Goal: Task Accomplishment & Management: Manage account settings

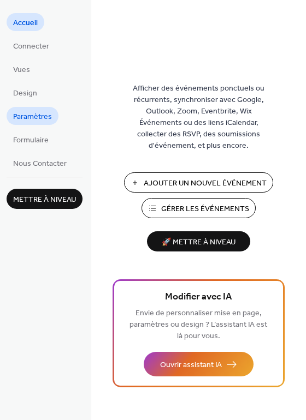
click at [35, 117] on span "Paramètres" at bounding box center [32, 116] width 39 height 11
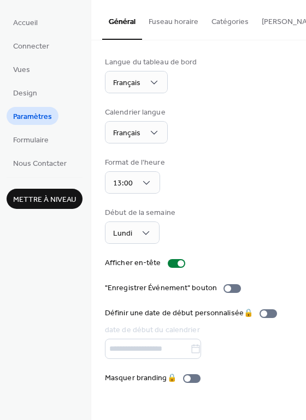
click at [173, 20] on button "Fuseau horaire" at bounding box center [173, 19] width 63 height 39
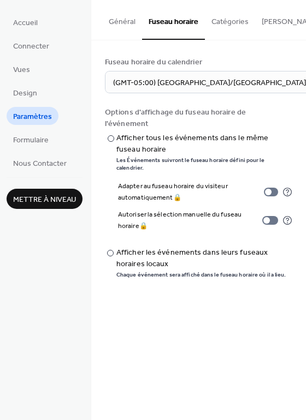
click at [227, 17] on button "Catégories" at bounding box center [230, 19] width 50 height 39
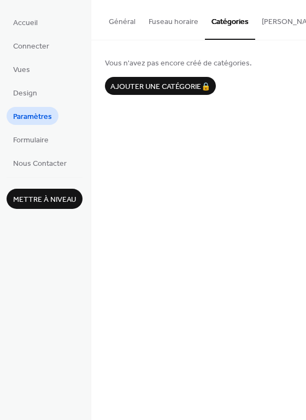
click at [268, 22] on button "[PERSON_NAME] S'abonner" at bounding box center [308, 19] width 107 height 39
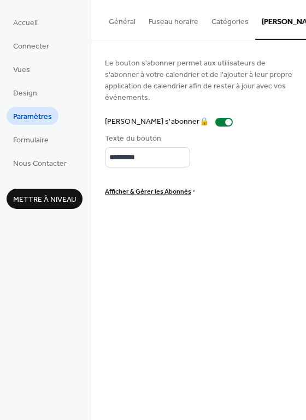
click at [131, 21] on button "Général" at bounding box center [122, 19] width 40 height 39
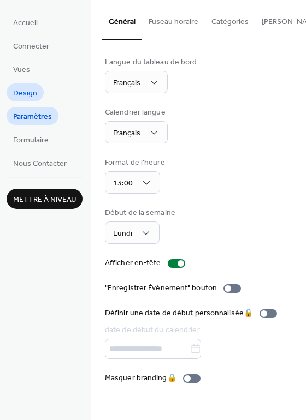
click at [26, 94] on span "Design" at bounding box center [25, 93] width 24 height 11
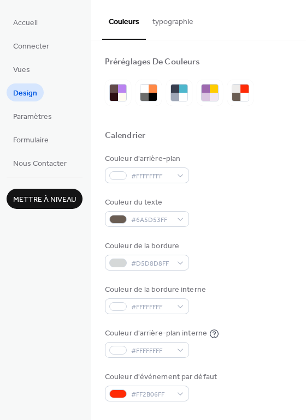
click at [164, 25] on button "typographie" at bounding box center [173, 19] width 54 height 39
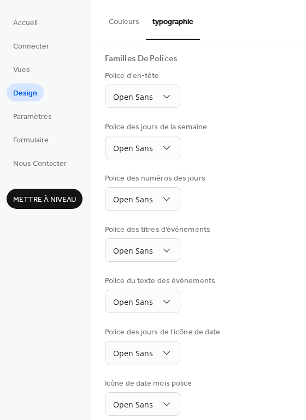
scroll to position [80, 0]
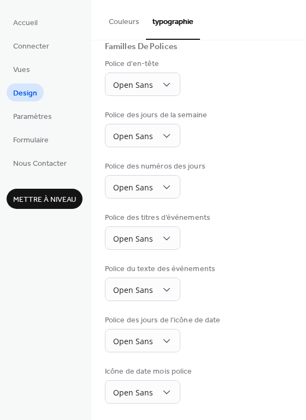
click at [119, 20] on button "Couleurs" at bounding box center [124, 19] width 44 height 39
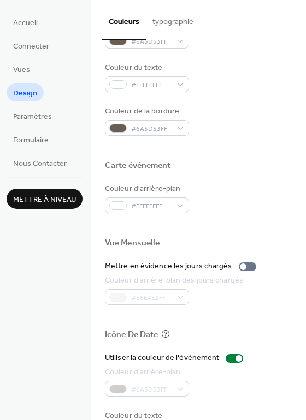
scroll to position [467, 0]
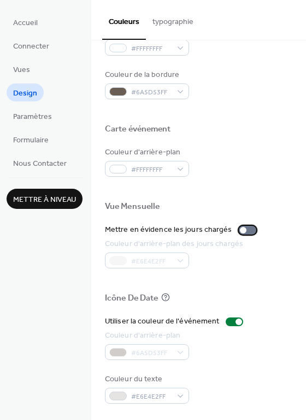
click at [247, 231] on div at bounding box center [246, 230] width 17 height 9
click at [219, 307] on div at bounding box center [198, 311] width 187 height 9
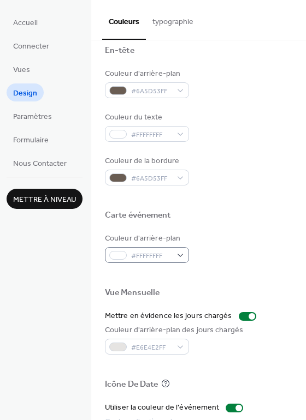
scroll to position [372, 0]
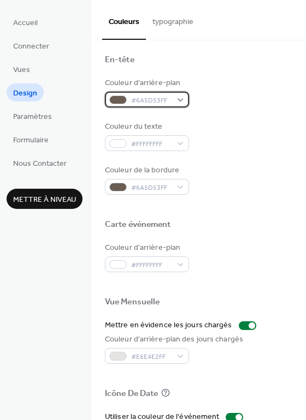
click at [178, 97] on div "#6A5D53FF" at bounding box center [147, 100] width 84 height 16
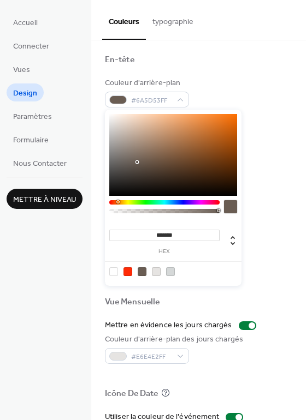
click at [165, 134] on div at bounding box center [173, 155] width 128 height 82
click at [173, 122] on div at bounding box center [173, 155] width 128 height 82
click at [127, 203] on div at bounding box center [164, 202] width 110 height 4
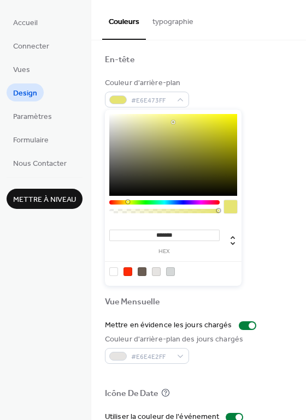
click at [122, 201] on div at bounding box center [164, 202] width 110 height 4
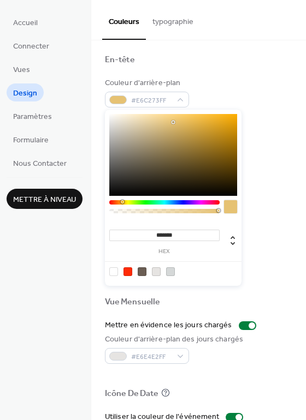
click at [128, 201] on div at bounding box center [164, 202] width 110 height 4
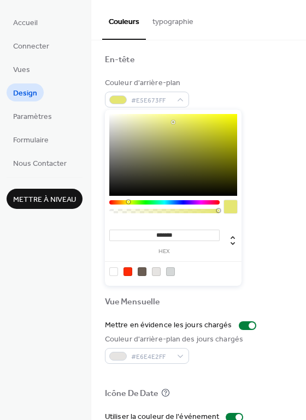
click at [219, 124] on div at bounding box center [173, 155] width 128 height 82
click at [216, 139] on div at bounding box center [173, 155] width 128 height 82
click at [227, 131] on div at bounding box center [173, 155] width 128 height 82
click at [229, 146] on div at bounding box center [173, 155] width 128 height 82
click at [227, 119] on div at bounding box center [173, 155] width 128 height 82
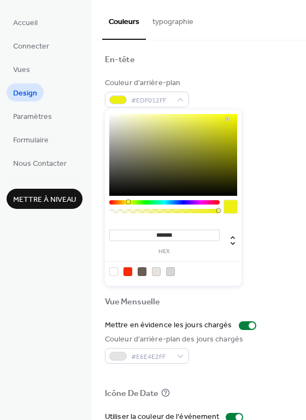
click at [227, 128] on div at bounding box center [173, 155] width 128 height 82
click at [214, 129] on div at bounding box center [173, 155] width 128 height 82
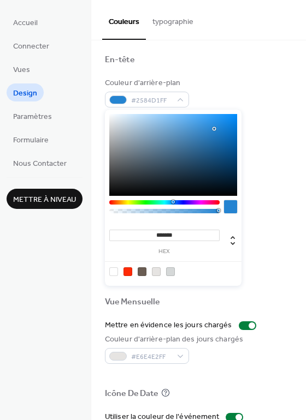
type input "*******"
drag, startPoint x: 128, startPoint y: 201, endPoint x: 173, endPoint y: 208, distance: 45.3
click at [173, 208] on div at bounding box center [164, 209] width 110 height 19
drag, startPoint x: 231, startPoint y: 209, endPoint x: 246, endPoint y: 202, distance: 16.8
click at [243, 205] on body "Accueil Connecter Vues Design Paramètres Formulaire Nous Contacter Mettre à niv…" at bounding box center [153, 210] width 306 height 420
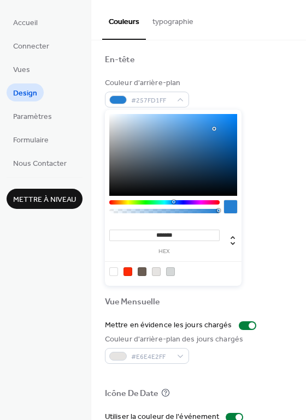
click at [230, 207] on div at bounding box center [230, 206] width 13 height 13
click at [179, 98] on div "#257FD1FF" at bounding box center [147, 100] width 84 height 16
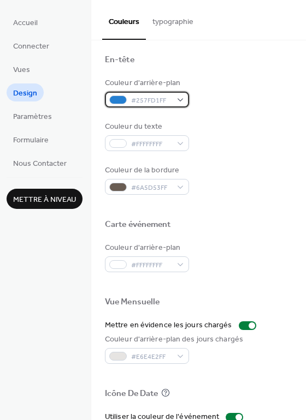
click at [179, 98] on div "#257FD1FF" at bounding box center [147, 100] width 84 height 16
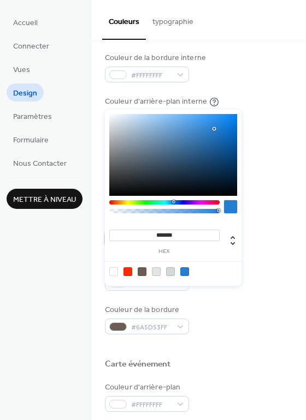
scroll to position [224, 0]
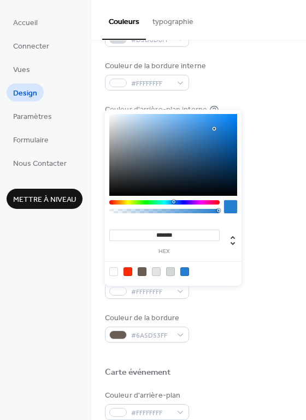
click at [270, 136] on div "Couleur d'arrière-plan #FFFFFFFF Couleur du texte #6A5D53FF Couleur de la bordu…" at bounding box center [198, 54] width 187 height 248
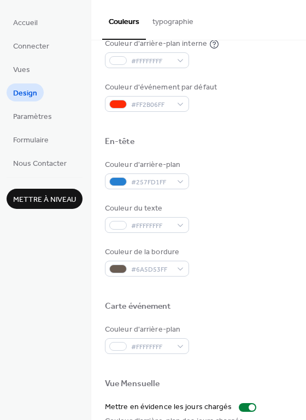
scroll to position [291, 0]
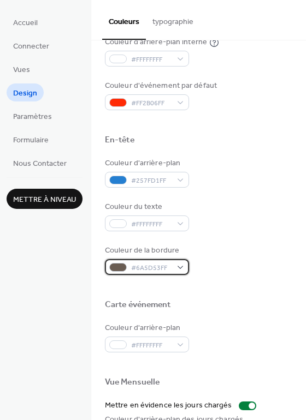
click at [179, 267] on div "#6A5D53FF" at bounding box center [147, 267] width 84 height 16
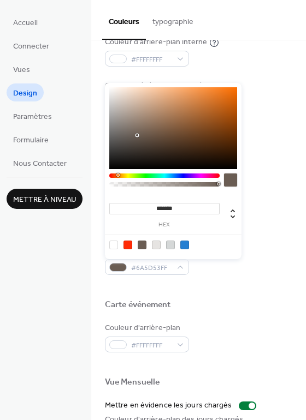
click at [186, 244] on div at bounding box center [184, 245] width 9 height 9
type input "*******"
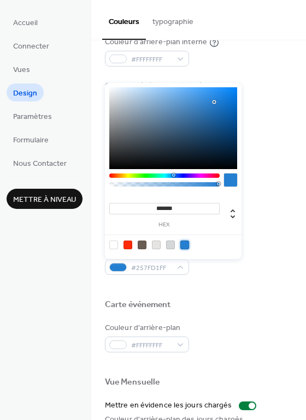
click at [238, 298] on div at bounding box center [198, 287] width 187 height 25
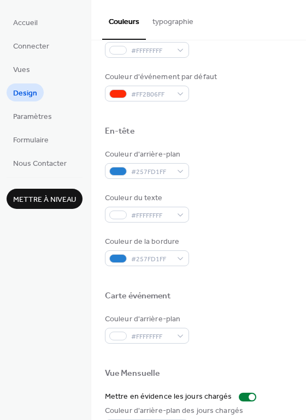
scroll to position [305, 0]
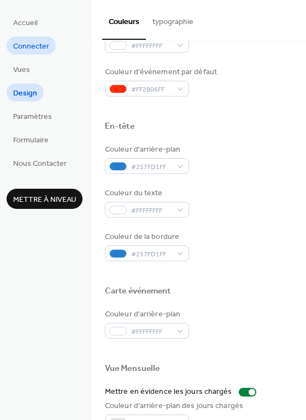
click at [37, 48] on span "Connecter" at bounding box center [31, 46] width 36 height 11
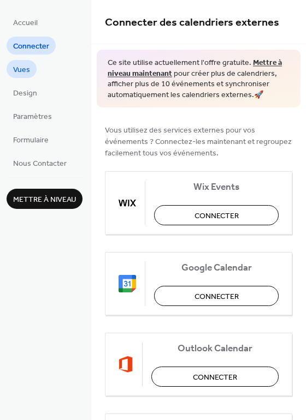
click at [28, 66] on span "Vues" at bounding box center [21, 69] width 17 height 11
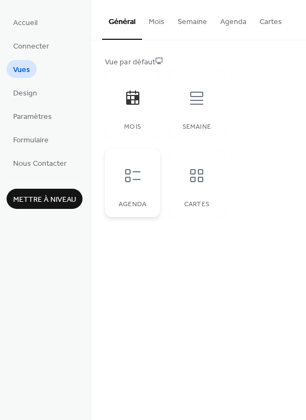
click at [131, 172] on icon at bounding box center [132, 175] width 17 height 17
click at [205, 174] on icon at bounding box center [196, 175] width 17 height 17
click at [142, 182] on div at bounding box center [132, 175] width 33 height 33
click at [134, 105] on icon at bounding box center [132, 97] width 17 height 17
click at [231, 22] on button "Agenda" at bounding box center [232, 19] width 39 height 39
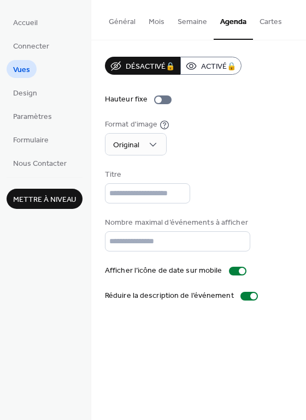
click at [143, 25] on button "Mois" at bounding box center [156, 19] width 29 height 39
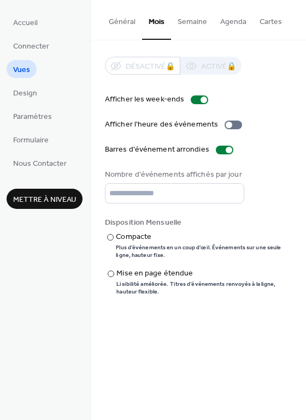
click at [120, 23] on button "Général" at bounding box center [122, 19] width 40 height 39
